Goal: Navigation & Orientation: Find specific page/section

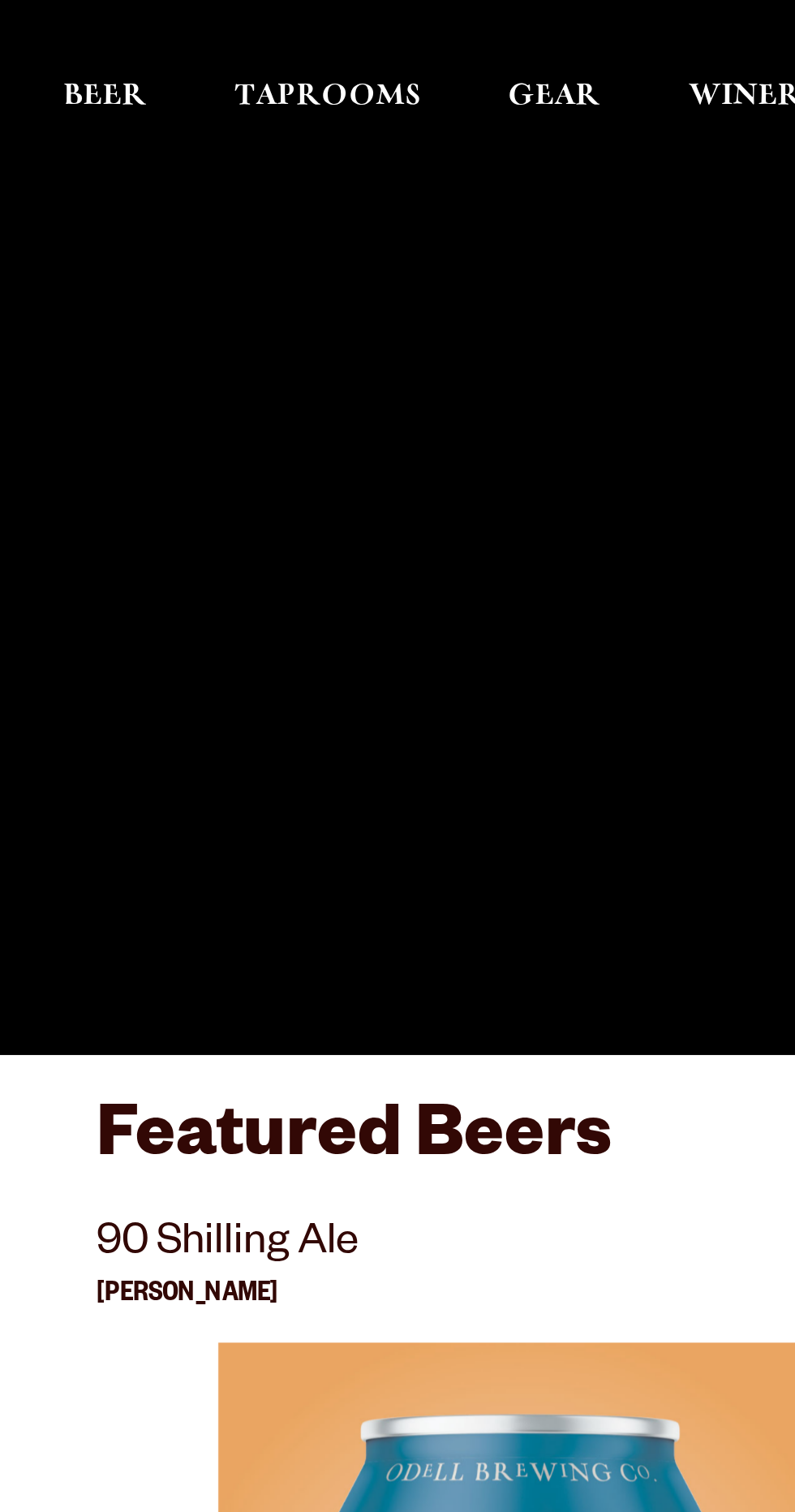
click at [153, 35] on link "Taprooms" at bounding box center [137, 47] width 78 height 73
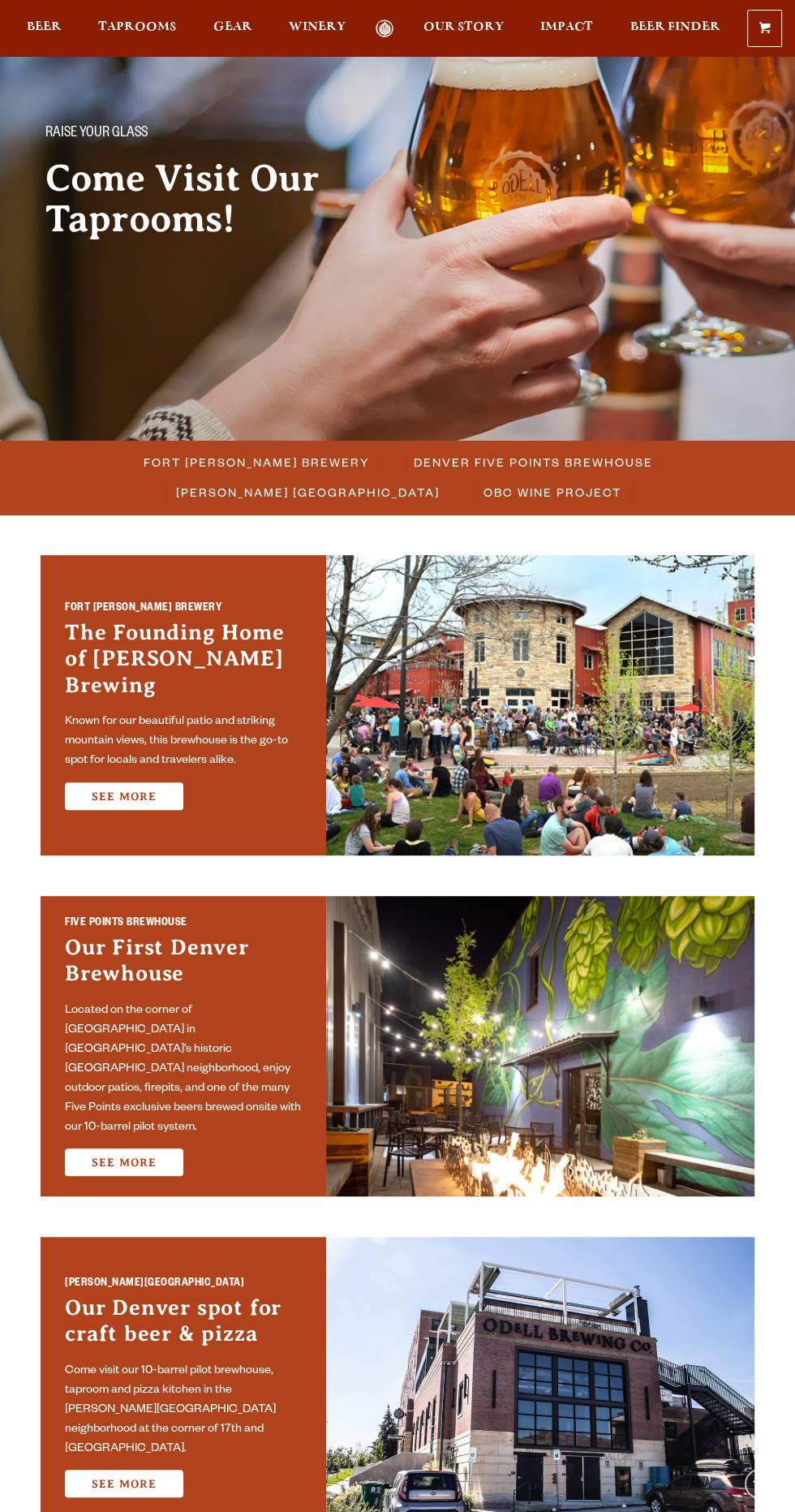
scroll to position [98, 0]
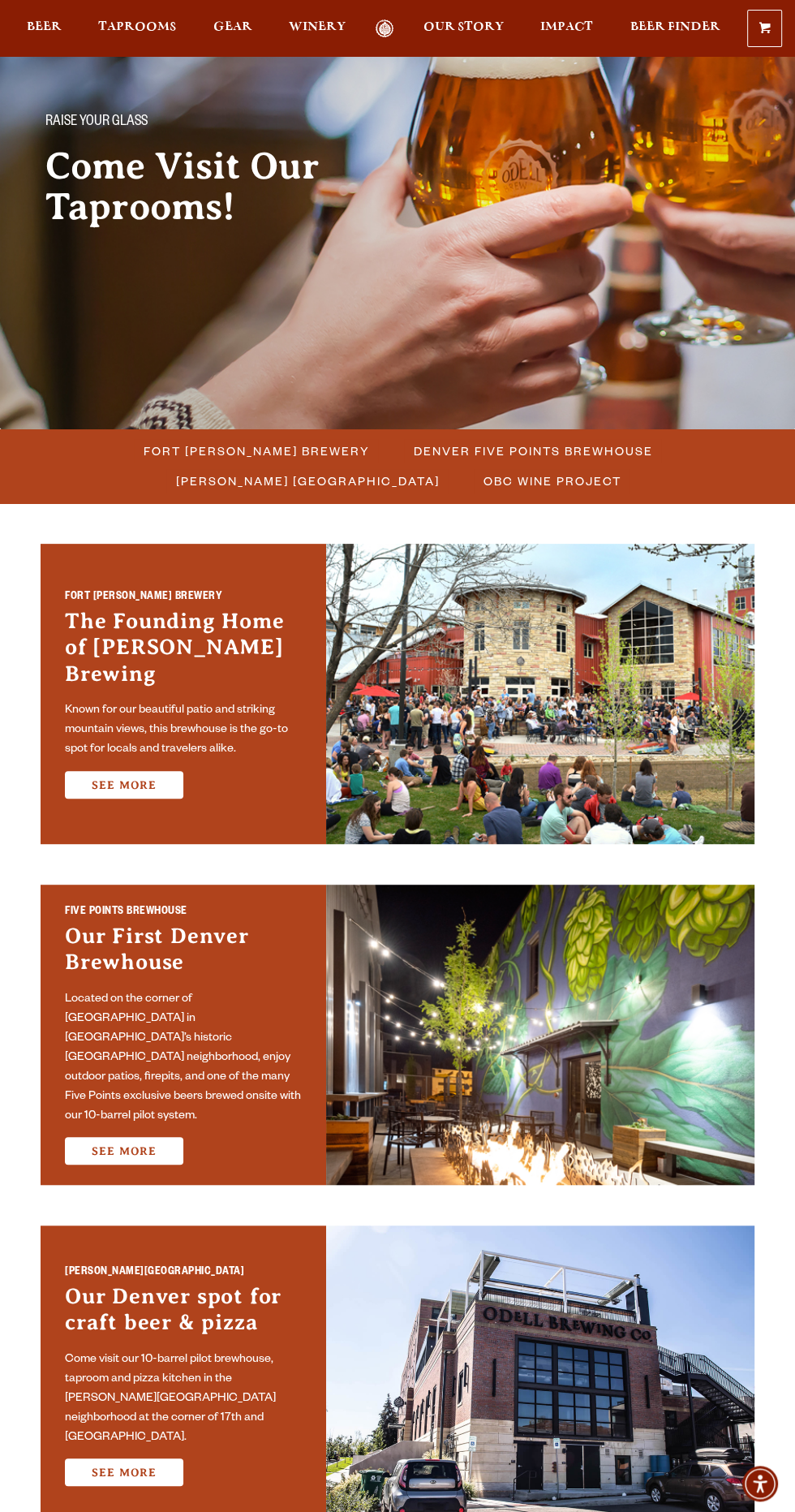
click at [580, 648] on img at bounding box center [541, 693] width 429 height 300
click at [151, 771] on link "See More" at bounding box center [124, 785] width 119 height 27
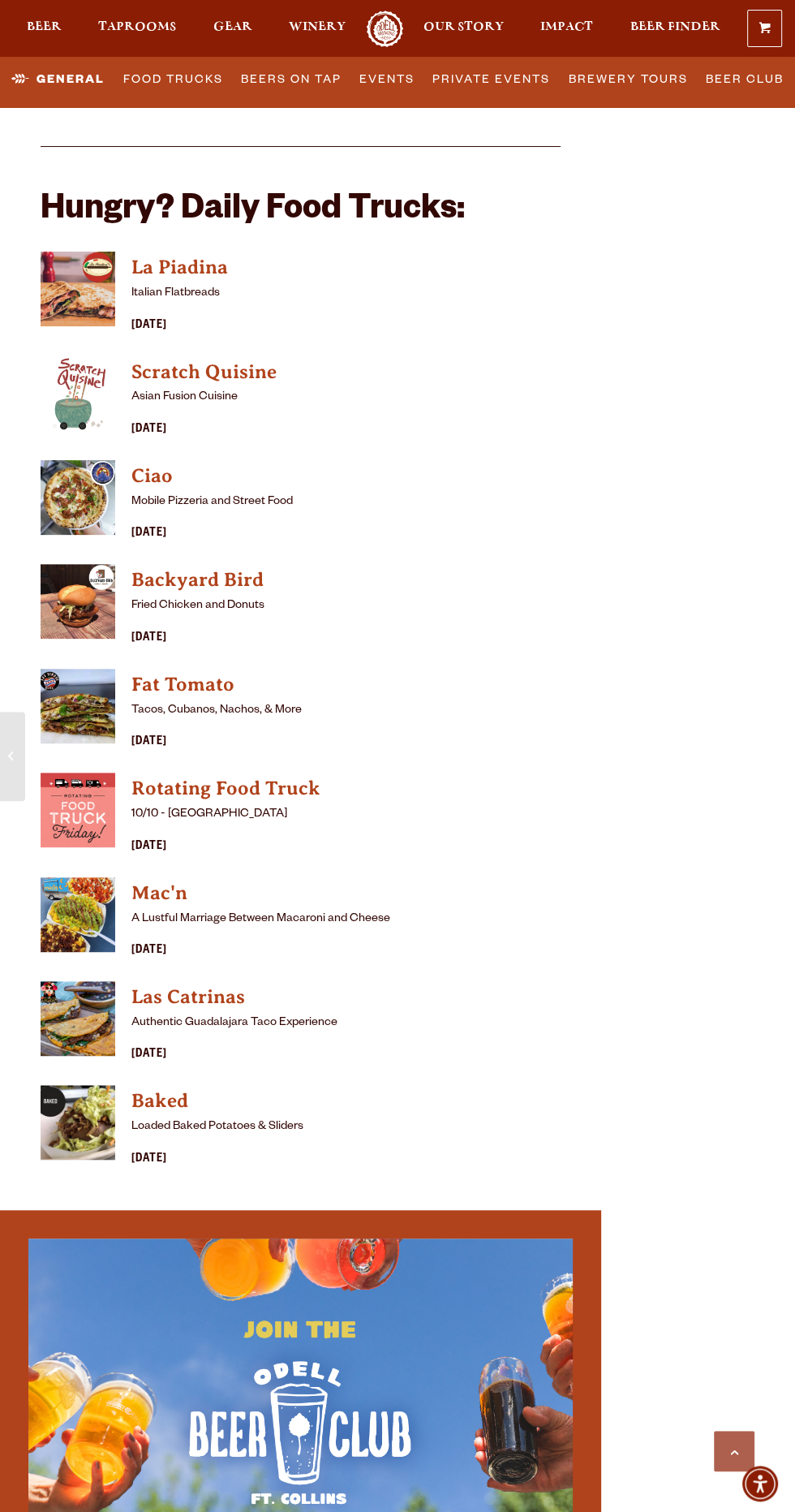
scroll to position [4026, 0]
